Goal: Navigation & Orientation: Go to known website

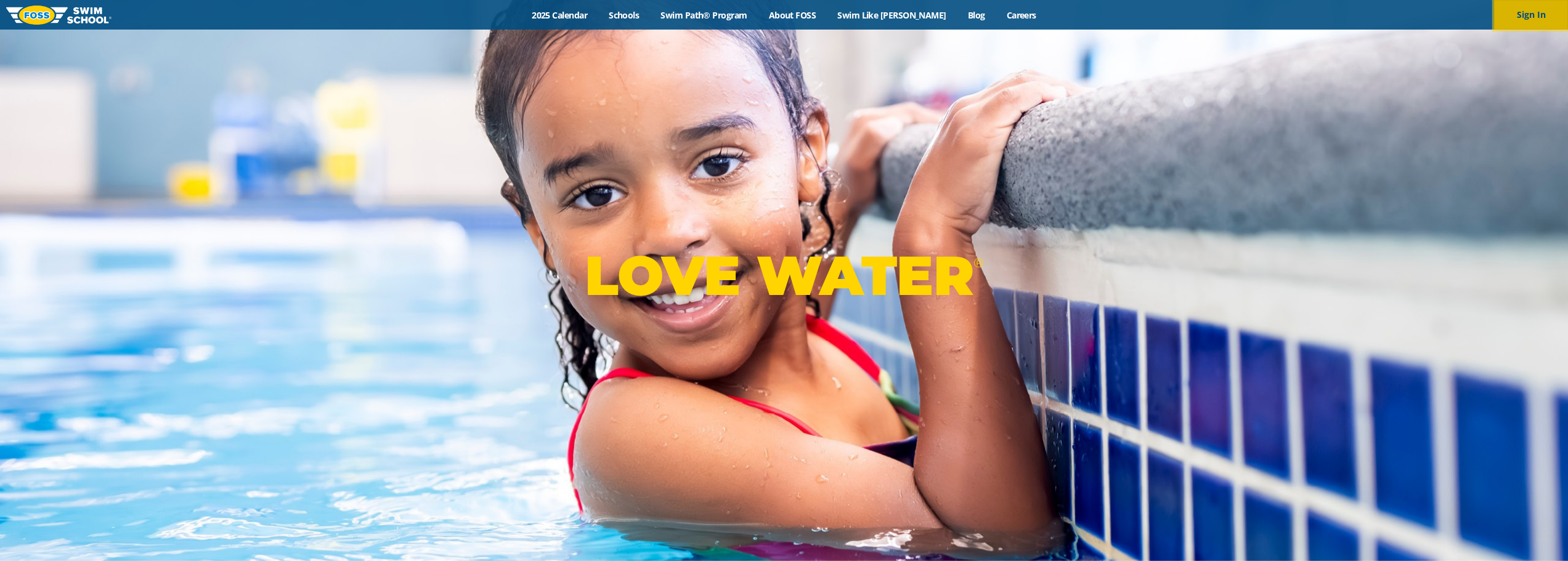
drag, startPoint x: 1525, startPoint y: 13, endPoint x: 1519, endPoint y: 15, distance: 6.3
click at [1525, 13] on button "Sign In" at bounding box center [1531, 15] width 74 height 30
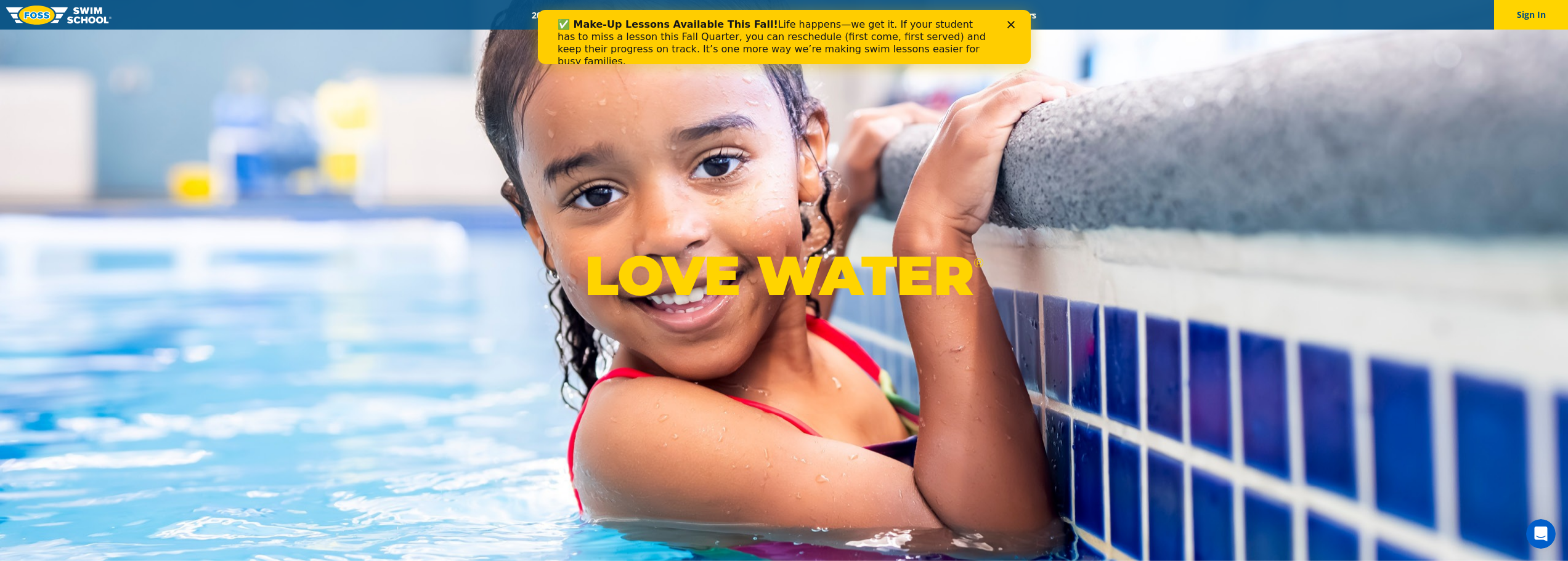
click at [1010, 21] on icon "Close" at bounding box center [1010, 25] width 7 height 7
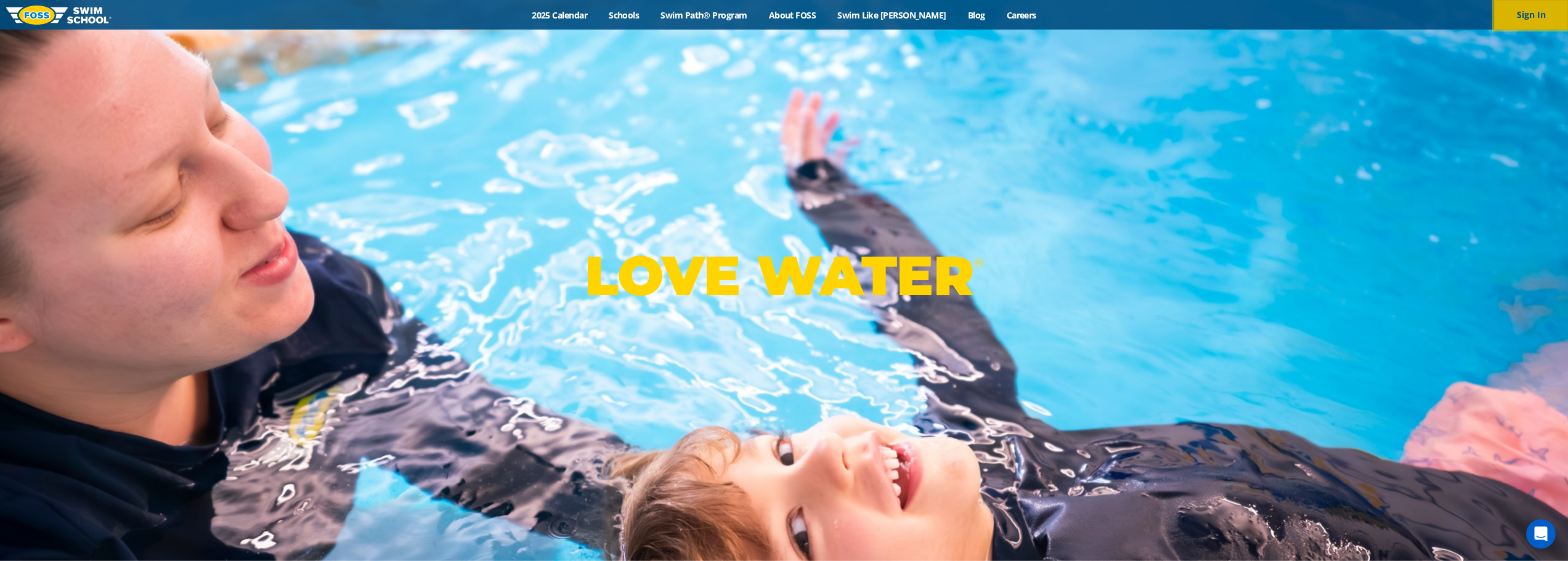
click at [1556, 13] on button "Sign In" at bounding box center [1531, 15] width 74 height 30
